Goal: Information Seeking & Learning: Understand process/instructions

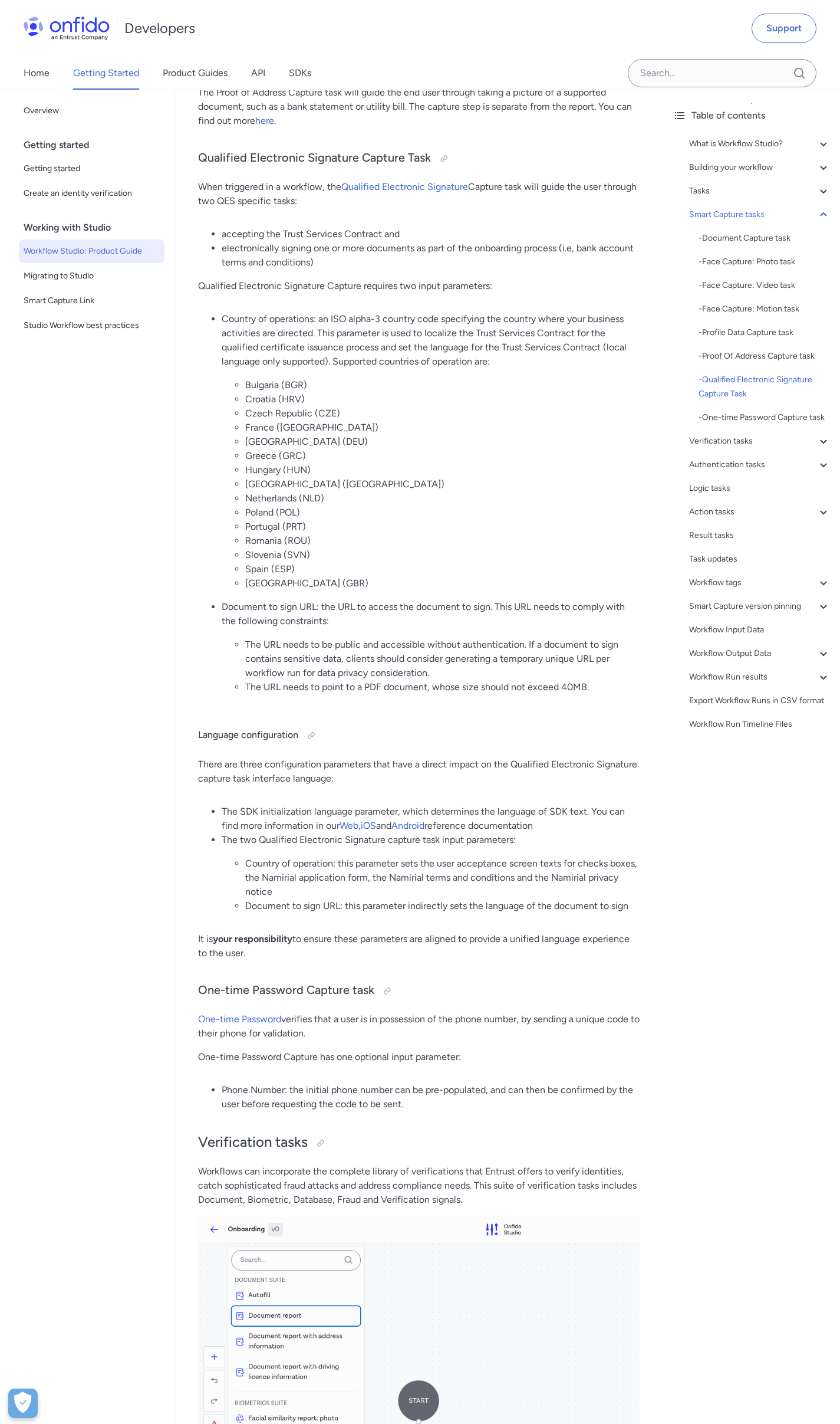
click at [401, 420] on li "Czech Republic (CZE)" at bounding box center [442, 413] width 395 height 14
click at [258, 557] on li "Slovenia (SVN)" at bounding box center [442, 555] width 395 height 14
click at [285, 582] on li "[GEOGRAPHIC_DATA] (GBR)" at bounding box center [442, 584] width 395 height 14
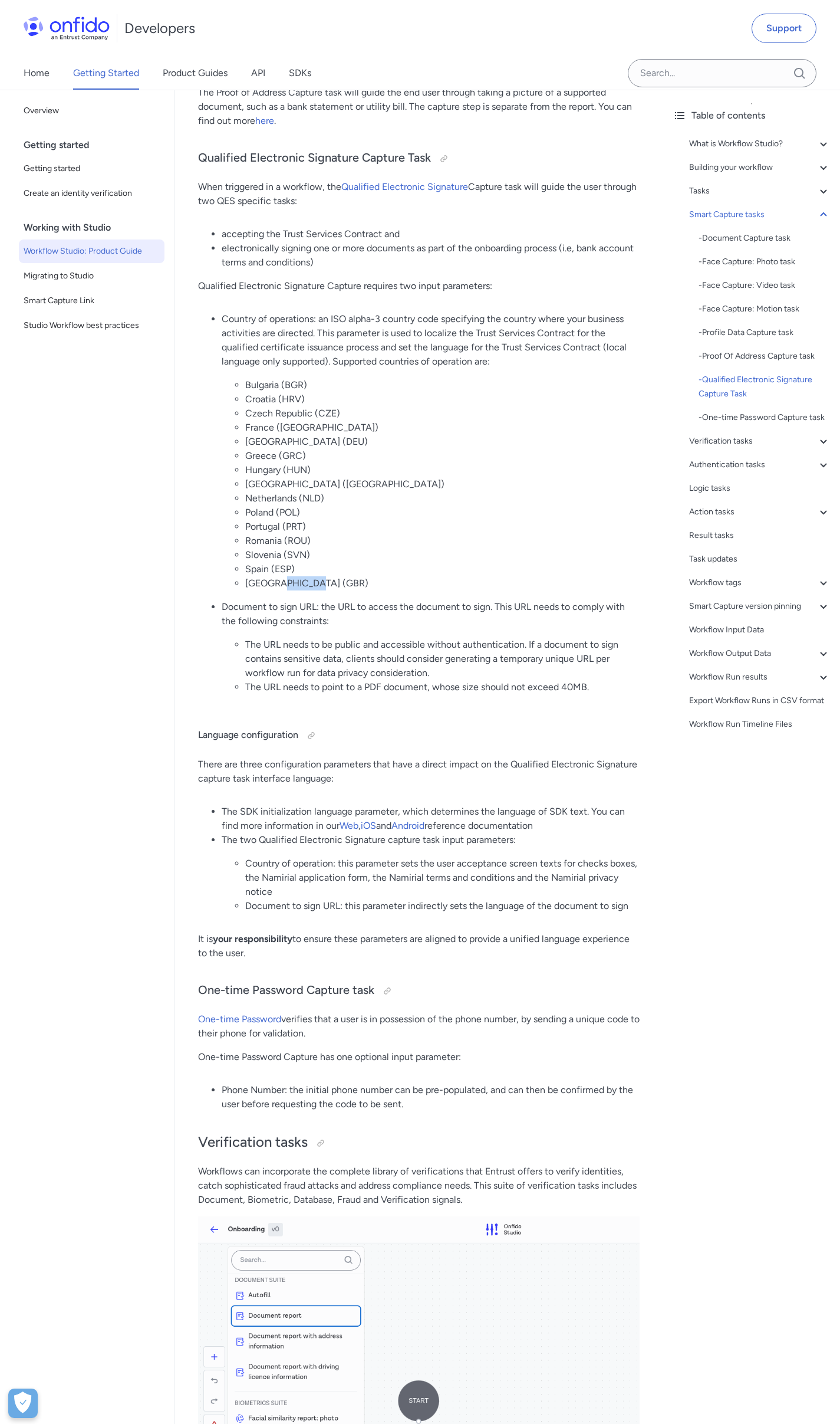
click at [258, 584] on li "[GEOGRAPHIC_DATA] (GBR)" at bounding box center [442, 584] width 395 height 14
click at [298, 609] on li "Document to sign URL: the URL to access the document to sign. This URL needs to…" at bounding box center [431, 647] width 418 height 95
click at [270, 395] on li "Croatia (HRV)" at bounding box center [442, 399] width 395 height 14
click at [361, 646] on li "The URL needs to be public and accessible without authentication. If a document…" at bounding box center [442, 659] width 395 height 42
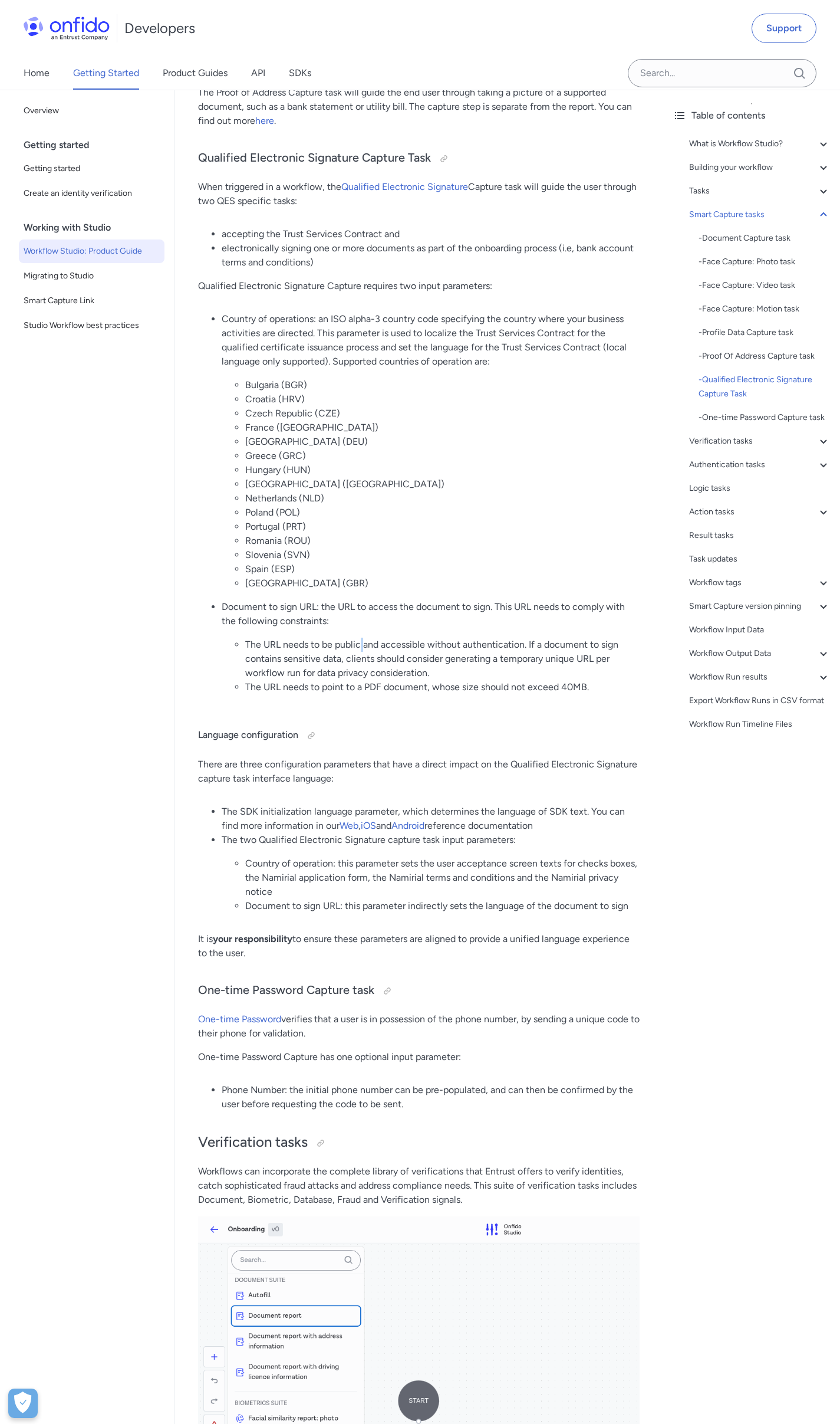
click at [361, 646] on li "The URL needs to be public and accessible without authentication. If a document…" at bounding box center [442, 659] width 395 height 42
click at [369, 663] on li "The URL needs to be public and accessible without authentication. If a document…" at bounding box center [442, 659] width 395 height 42
click at [389, 673] on li "The URL needs to be public and accessible without authentication. If a document…" at bounding box center [442, 659] width 395 height 42
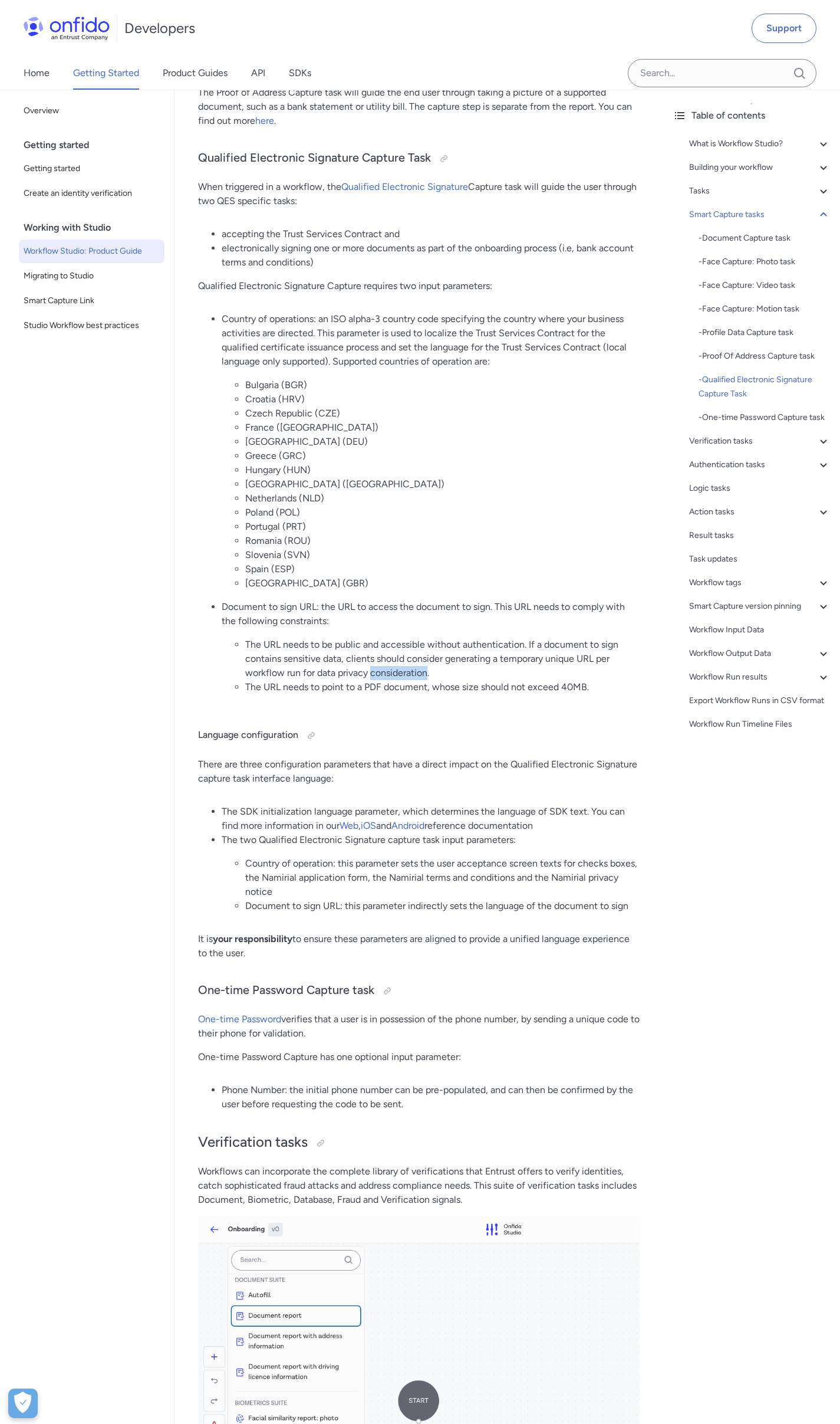
click at [423, 684] on li "The URL needs to point to a PDF document, whose size should not exceed 40MB." at bounding box center [442, 687] width 395 height 14
click at [360, 403] on li "Croatia (HRV)" at bounding box center [442, 399] width 395 height 14
